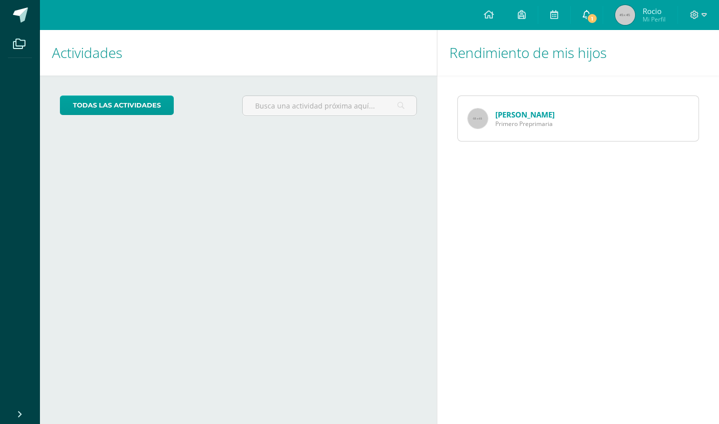
click at [587, 13] on icon at bounding box center [587, 14] width 8 height 9
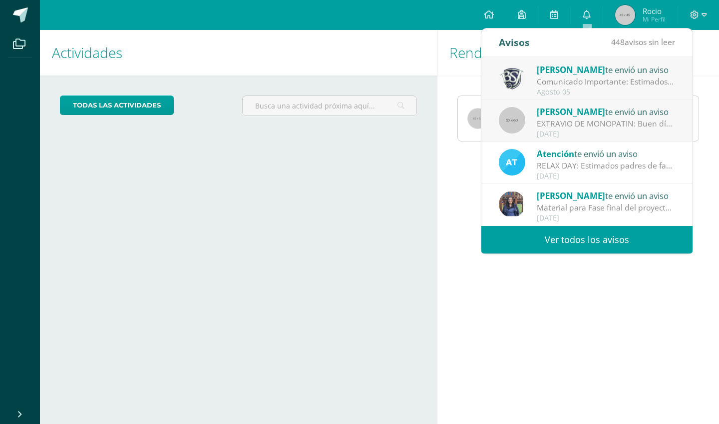
click at [546, 245] on link "Ver todos los avisos" at bounding box center [586, 239] width 211 height 27
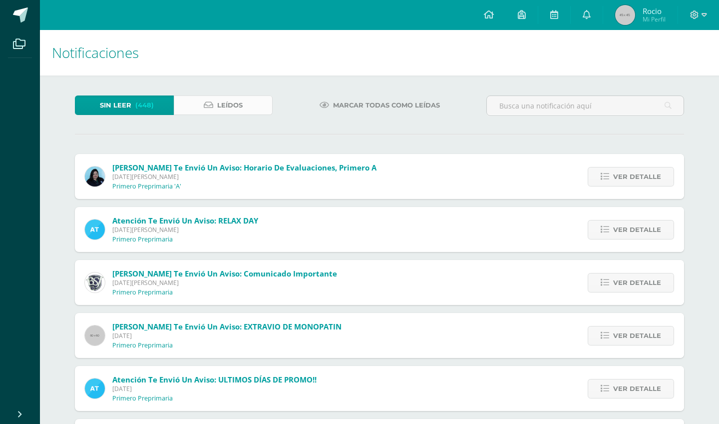
click at [227, 106] on span "Leídos" at bounding box center [229, 105] width 25 height 18
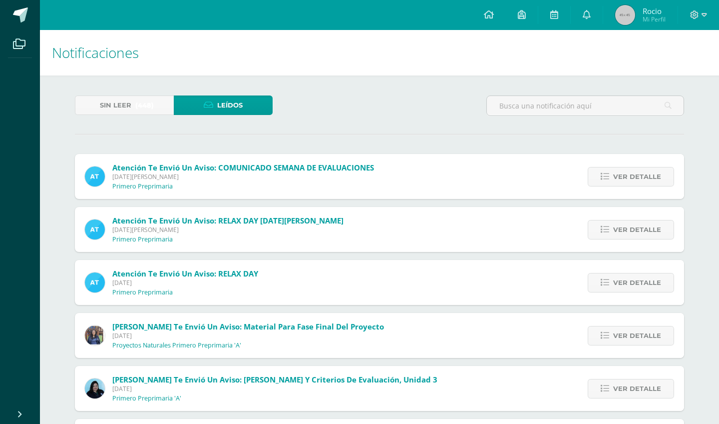
scroll to position [70, 0]
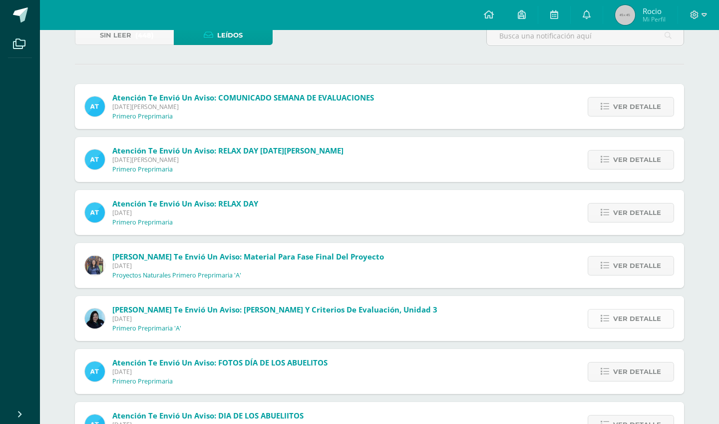
click at [622, 323] on span "Ver detalle" at bounding box center [637, 318] width 48 height 18
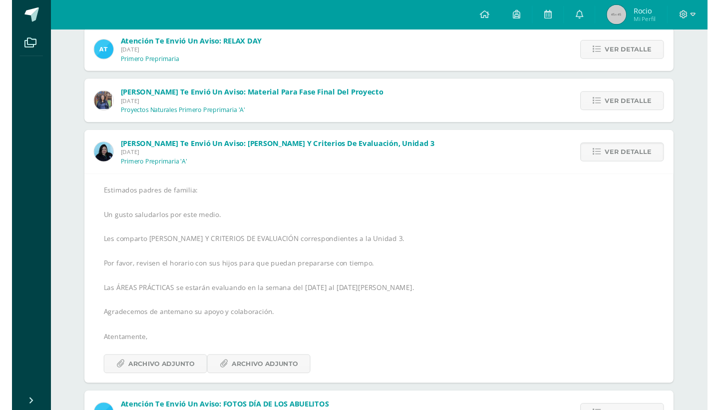
scroll to position [234, 0]
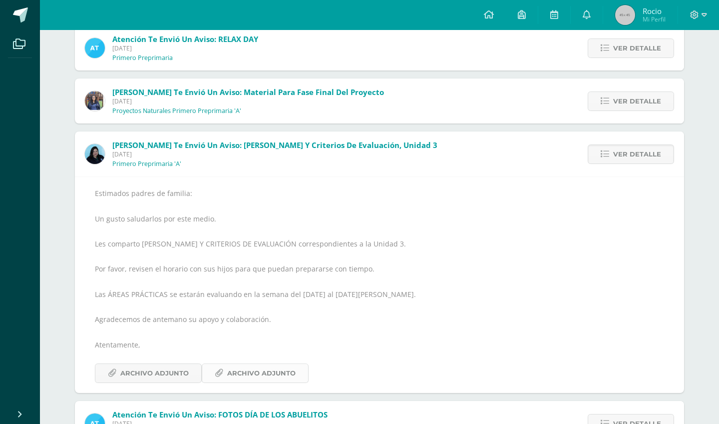
click at [239, 377] on span "Archivo Adjunto" at bounding box center [261, 373] width 68 height 18
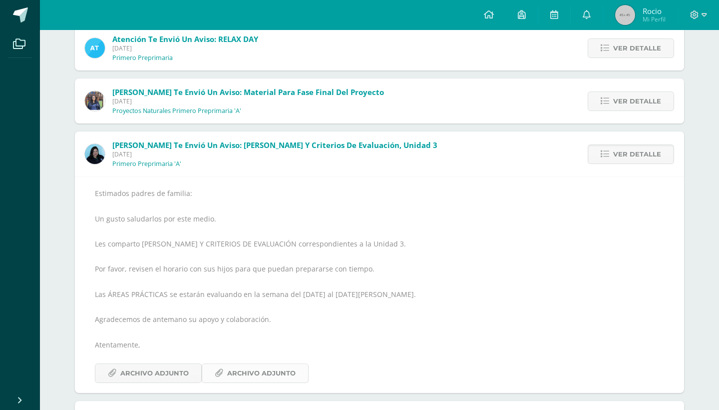
click at [277, 380] on span "Archivo Adjunto" at bounding box center [261, 373] width 68 height 18
click at [275, 369] on span "Archivo Adjunto" at bounding box center [261, 373] width 68 height 18
